Goal: Information Seeking & Learning: Learn about a topic

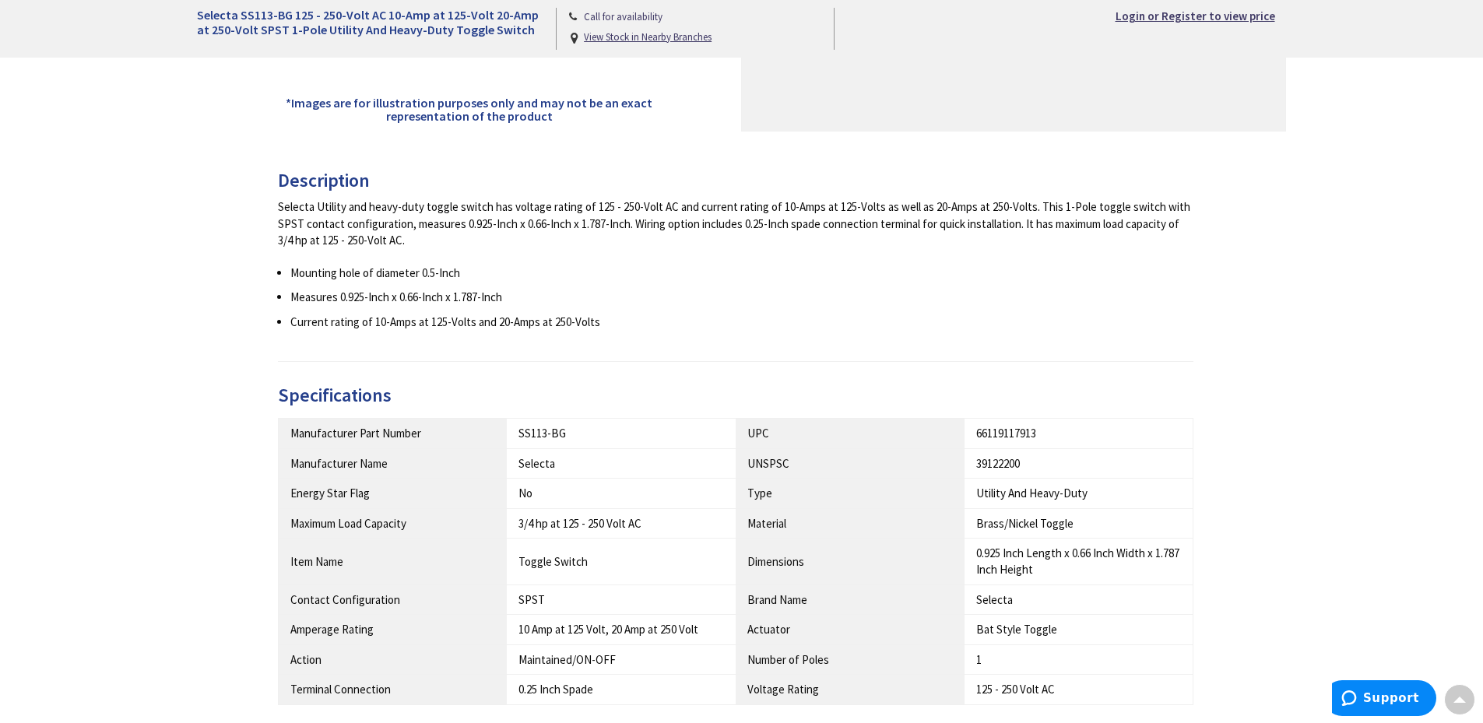
scroll to position [623, 0]
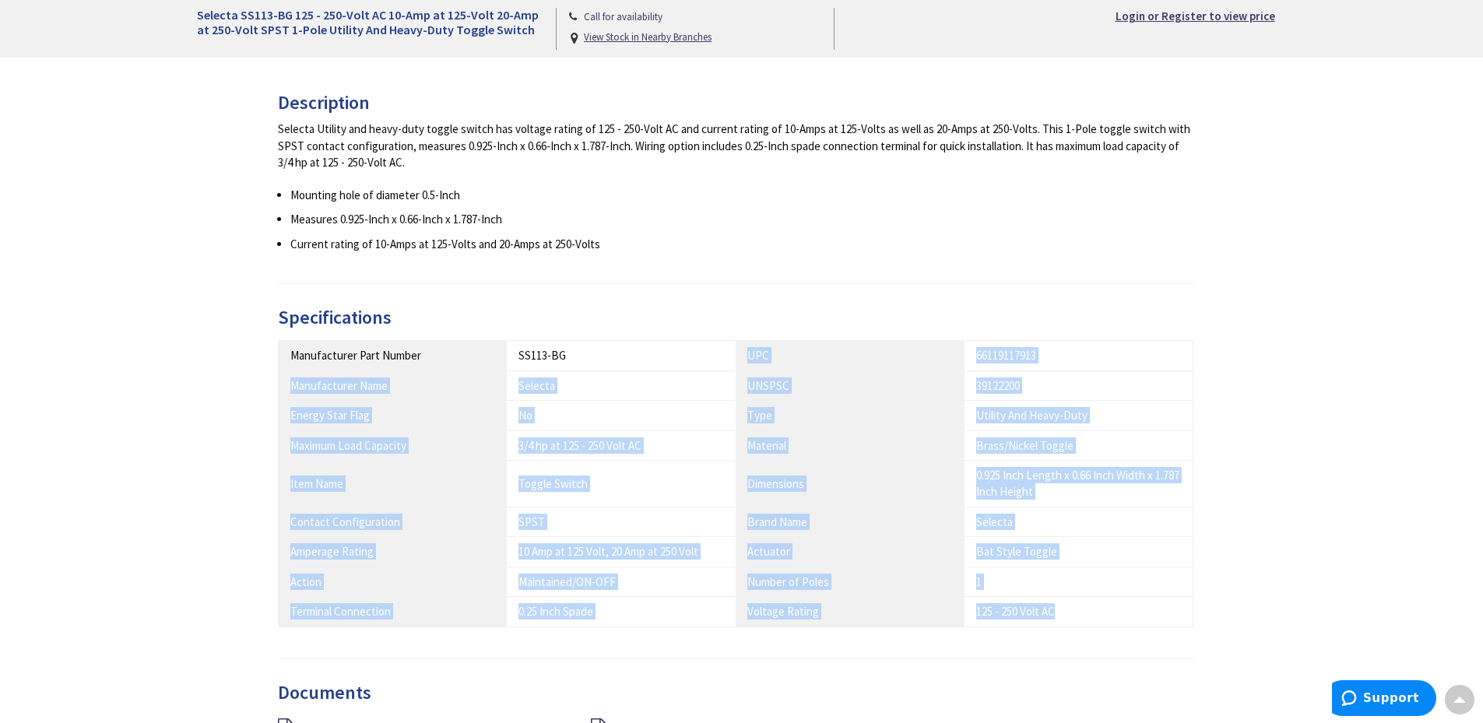
drag, startPoint x: 1080, startPoint y: 610, endPoint x: 702, endPoint y: 364, distance: 450.8
click at [702, 364] on tbody "Manufacturer Part Number SS113-BG UPC 66119117913 Manufacturer Name Selecta UNS…" at bounding box center [735, 484] width 915 height 286
click at [950, 587] on th "Number of Poles" at bounding box center [850, 582] width 229 height 30
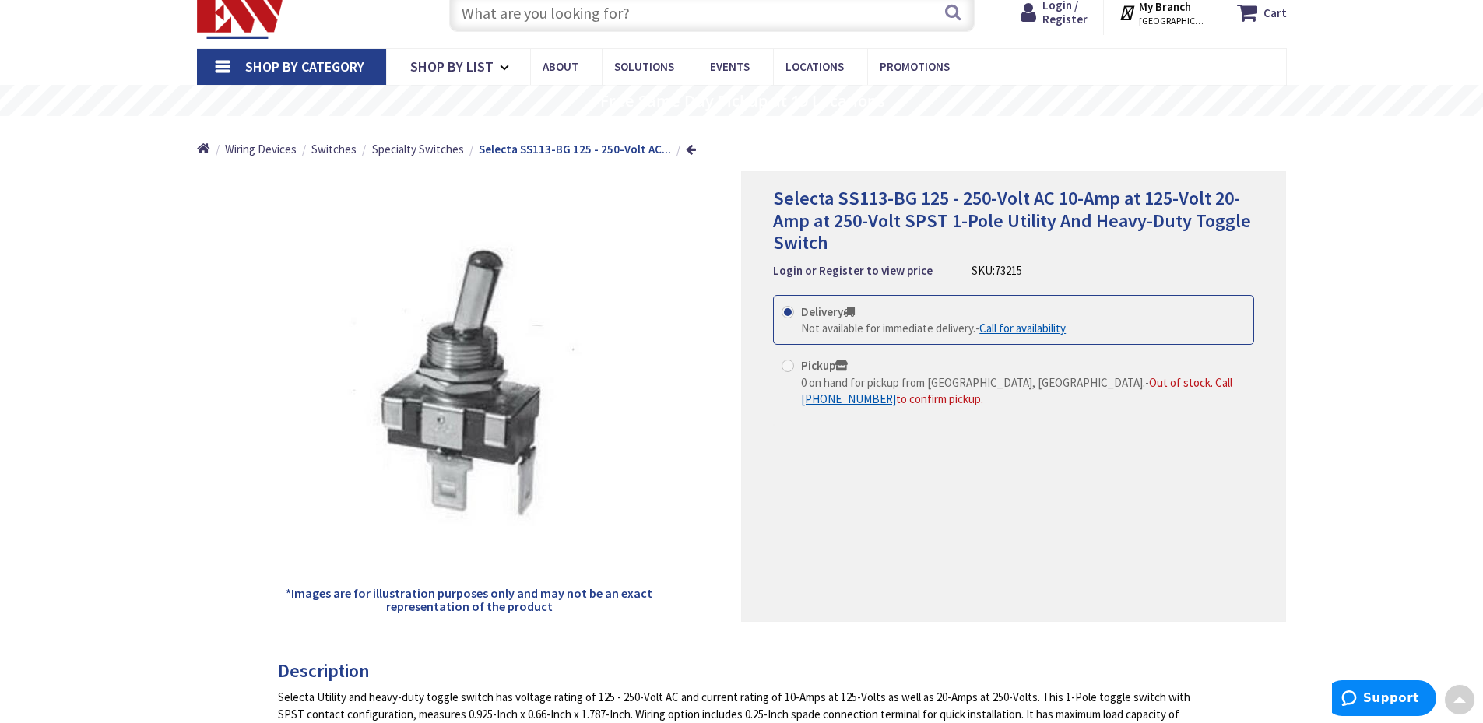
scroll to position [0, 0]
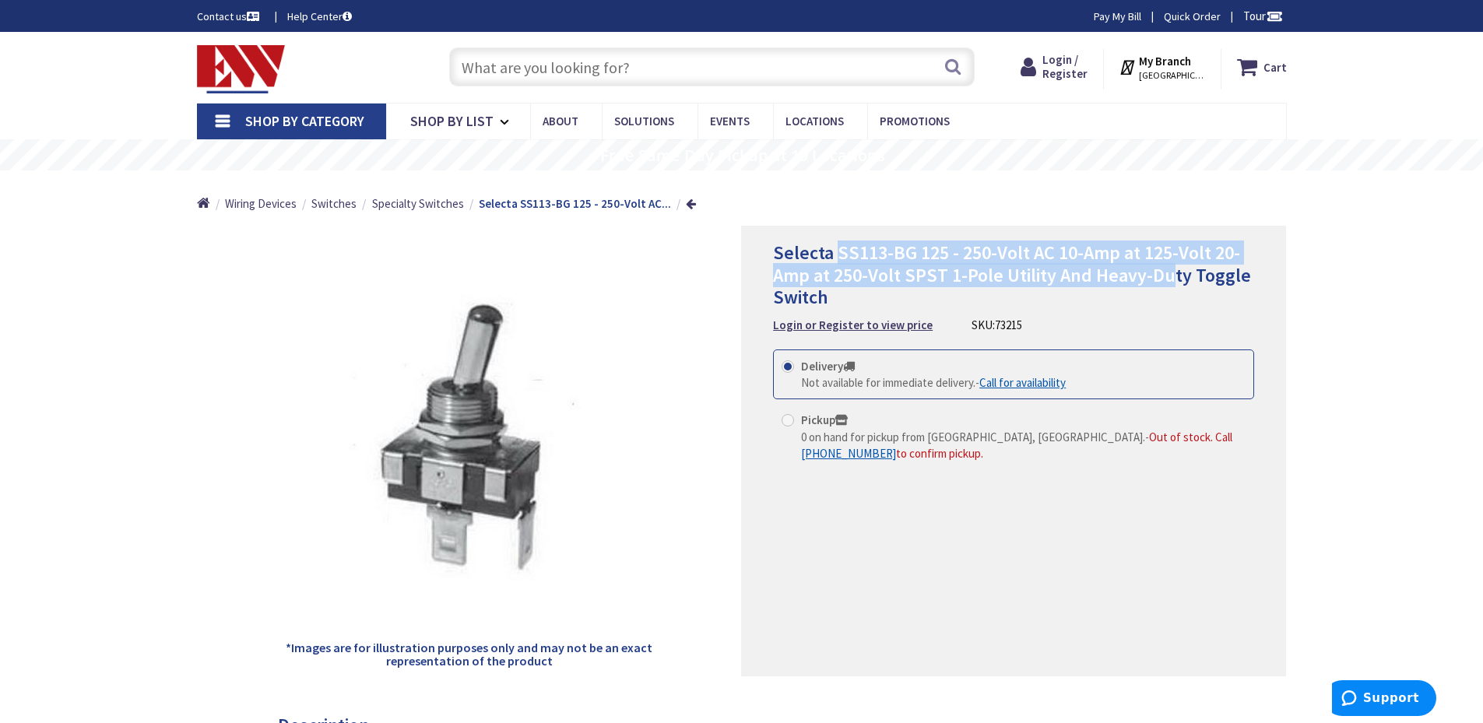
drag, startPoint x: 882, startPoint y: 251, endPoint x: 1172, endPoint y: 282, distance: 291.2
click at [1172, 282] on span "Selecta SS113-BG 125 - 250-Volt AC 10-Amp at 125-Volt 20-Amp at 250-Volt SPST 1…" at bounding box center [1012, 275] width 478 height 69
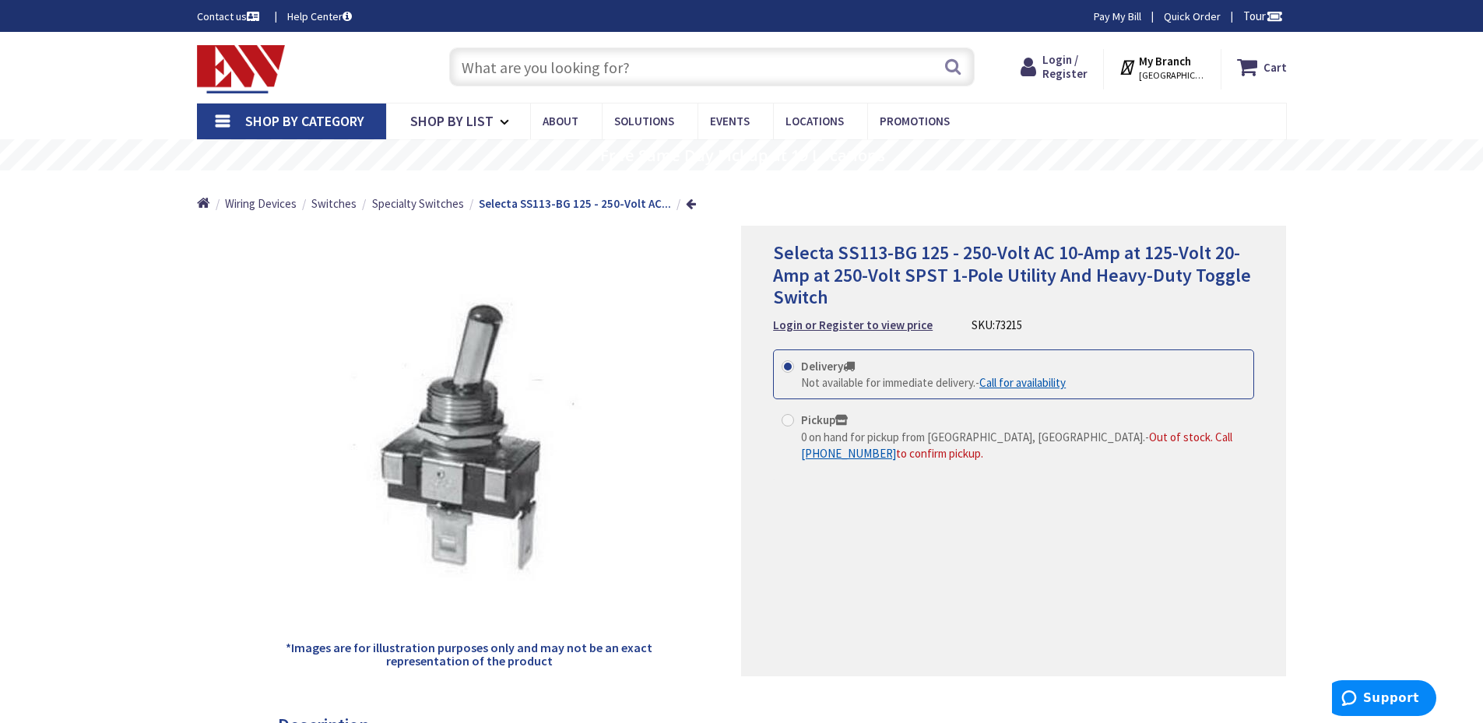
click at [1208, 278] on span "Selecta SS113-BG 125 - 250-Volt AC 10-Amp at 125-Volt 20-Amp at 250-Volt SPST 1…" at bounding box center [1012, 275] width 478 height 69
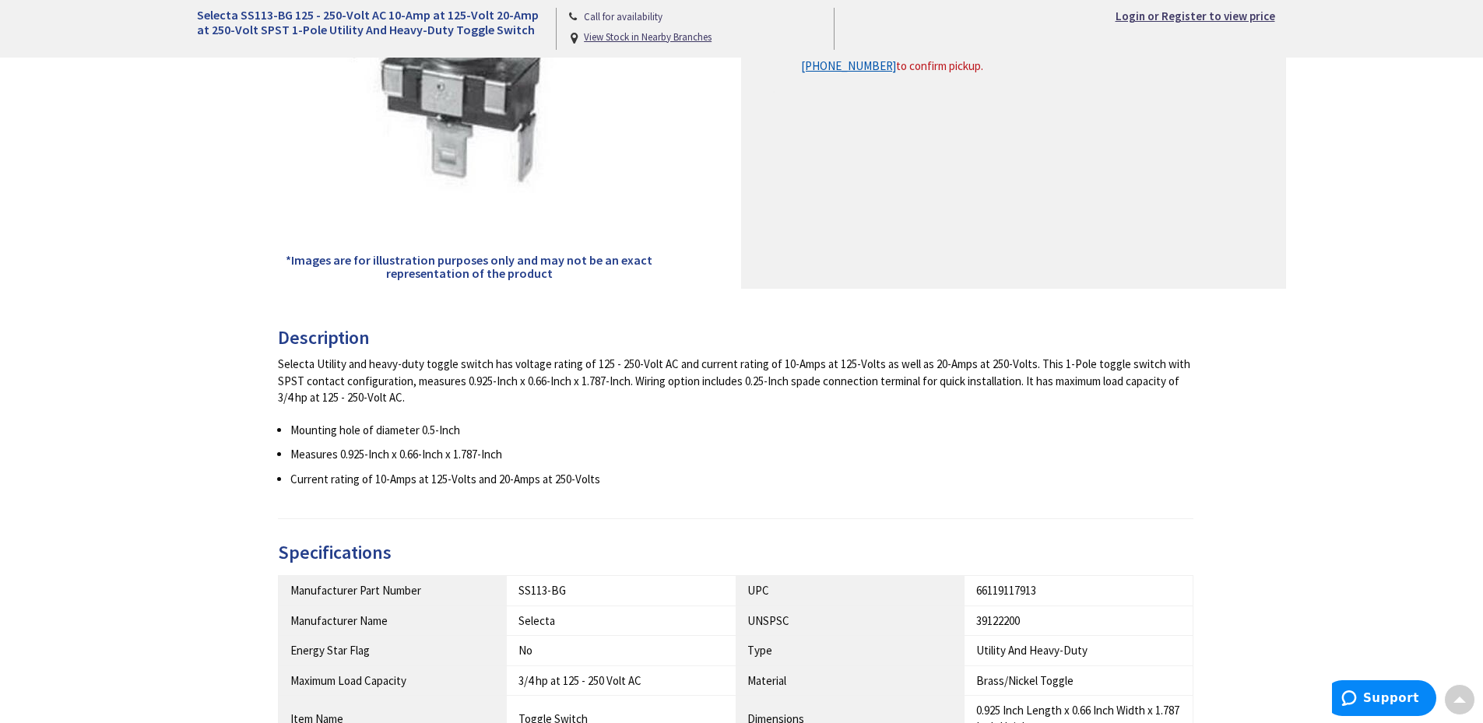
scroll to position [389, 0]
drag, startPoint x: 322, startPoint y: 373, endPoint x: 777, endPoint y: 409, distance: 456.0
click at [764, 409] on div "Selecta Utility and heavy-duty toggle switch has voltage rating of 125 - 250-Vo…" at bounding box center [736, 420] width 916 height 132
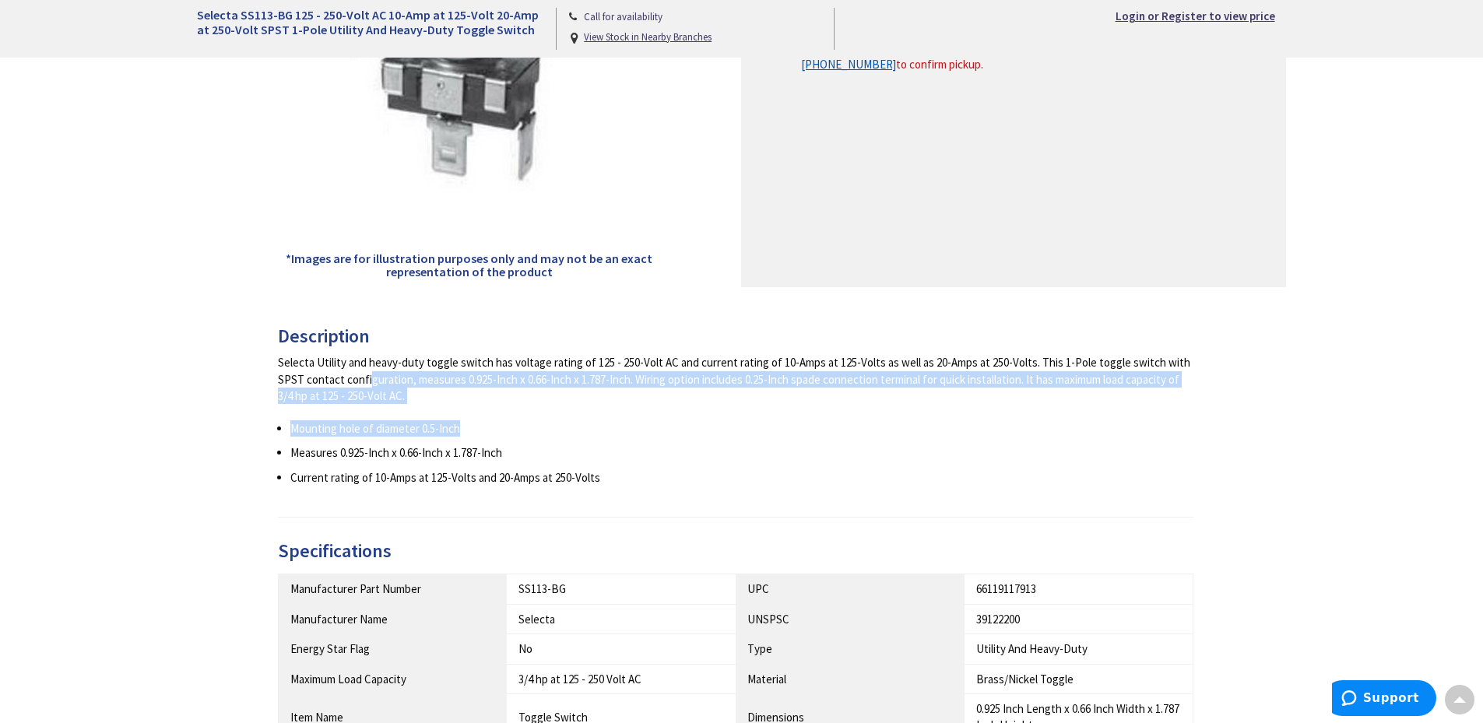
click at [777, 409] on div "Selecta Utility and heavy-duty toggle switch has voltage rating of 125 - 250-Vo…" at bounding box center [736, 420] width 916 height 132
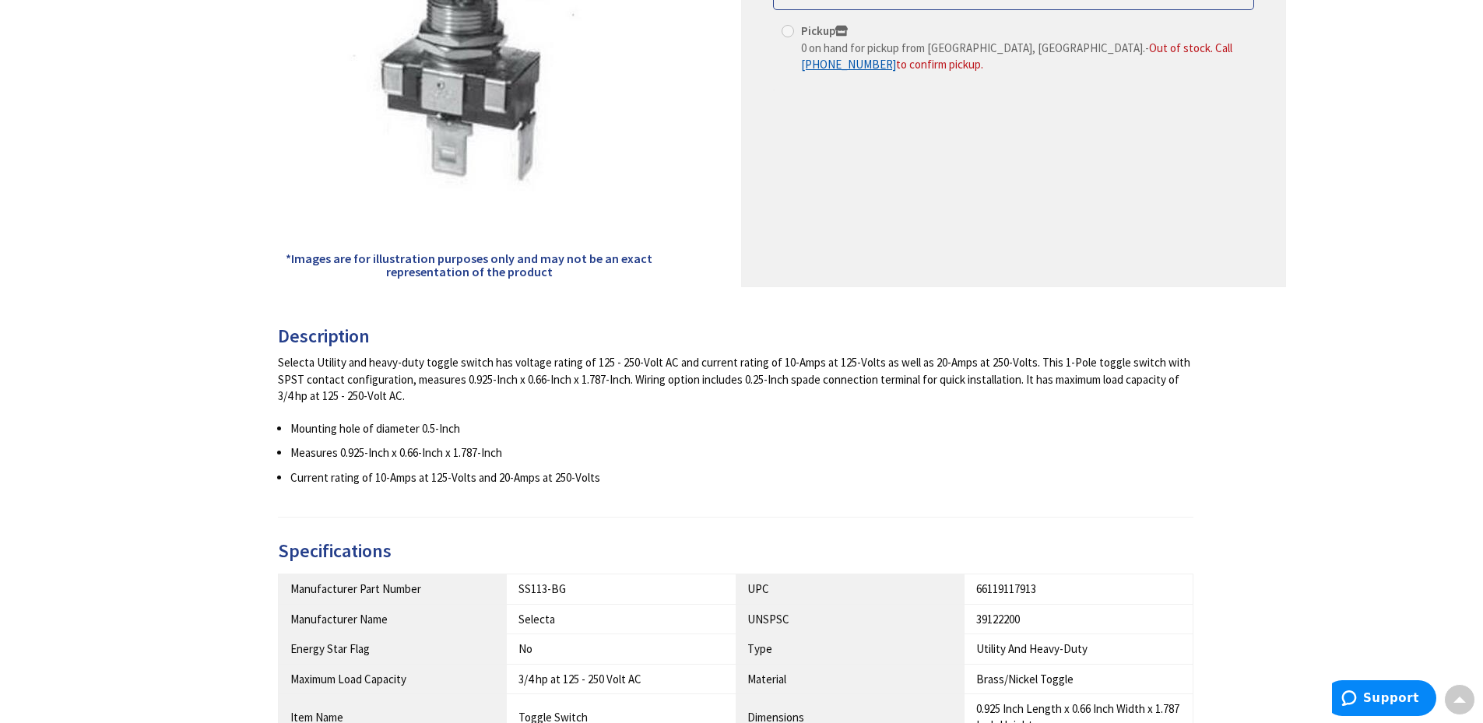
scroll to position [0, 0]
